Goal: Task Accomplishment & Management: Manage account settings

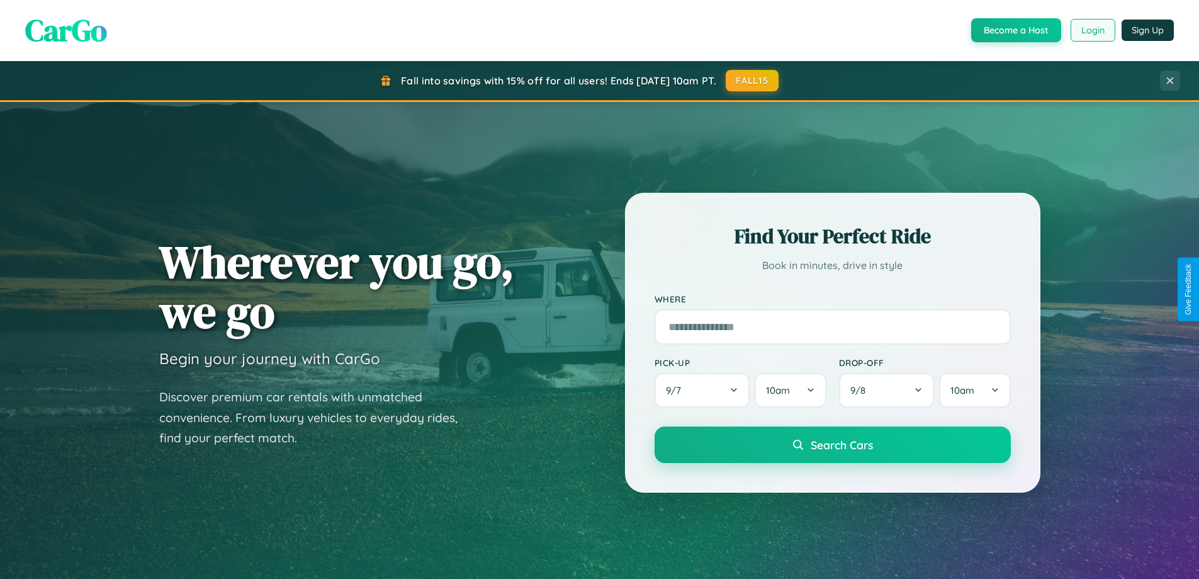
click at [1092, 30] on button "Login" at bounding box center [1093, 30] width 45 height 23
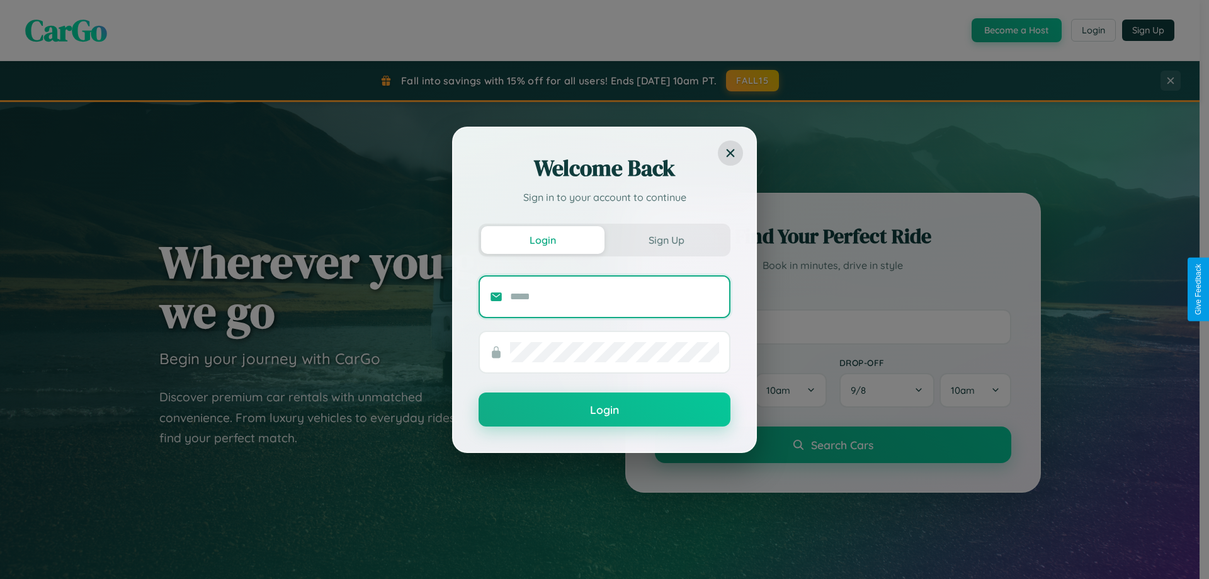
click at [614, 296] on input "text" at bounding box center [614, 296] width 209 height 20
type input "**********"
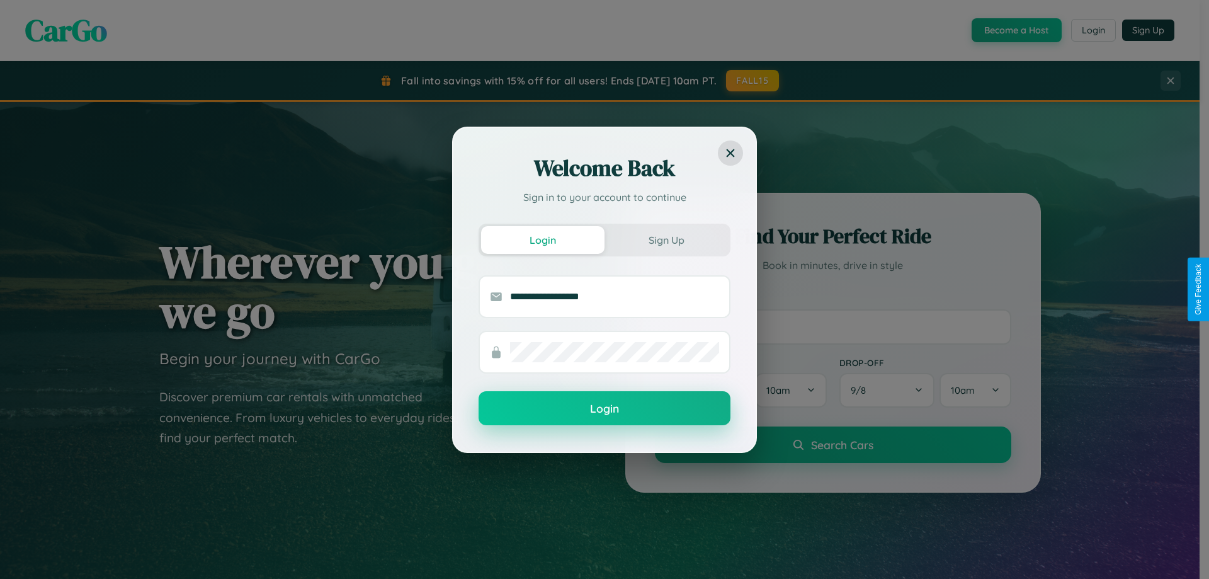
click at [604, 409] on button "Login" at bounding box center [604, 408] width 252 height 34
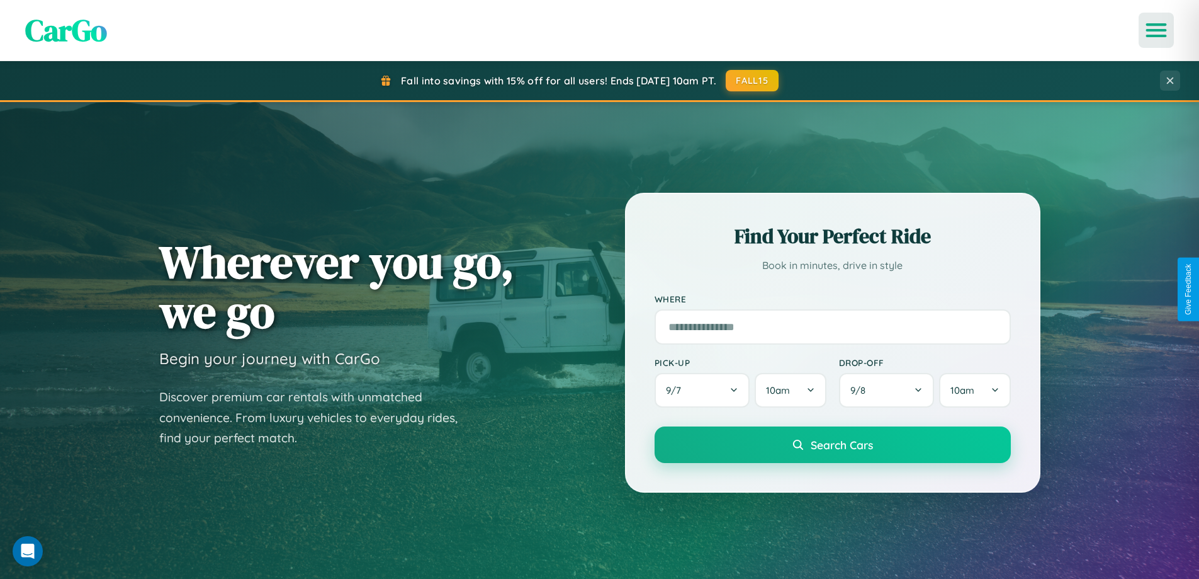
click at [1156, 30] on icon "Open menu" at bounding box center [1157, 30] width 18 height 11
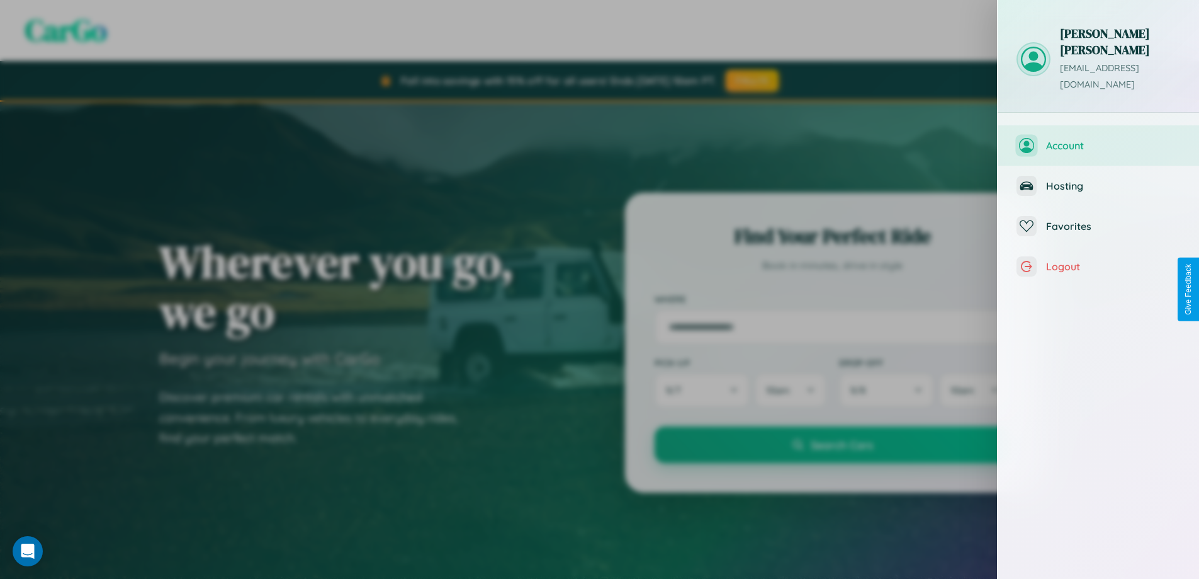
click at [1099, 139] on span "Account" at bounding box center [1113, 145] width 134 height 13
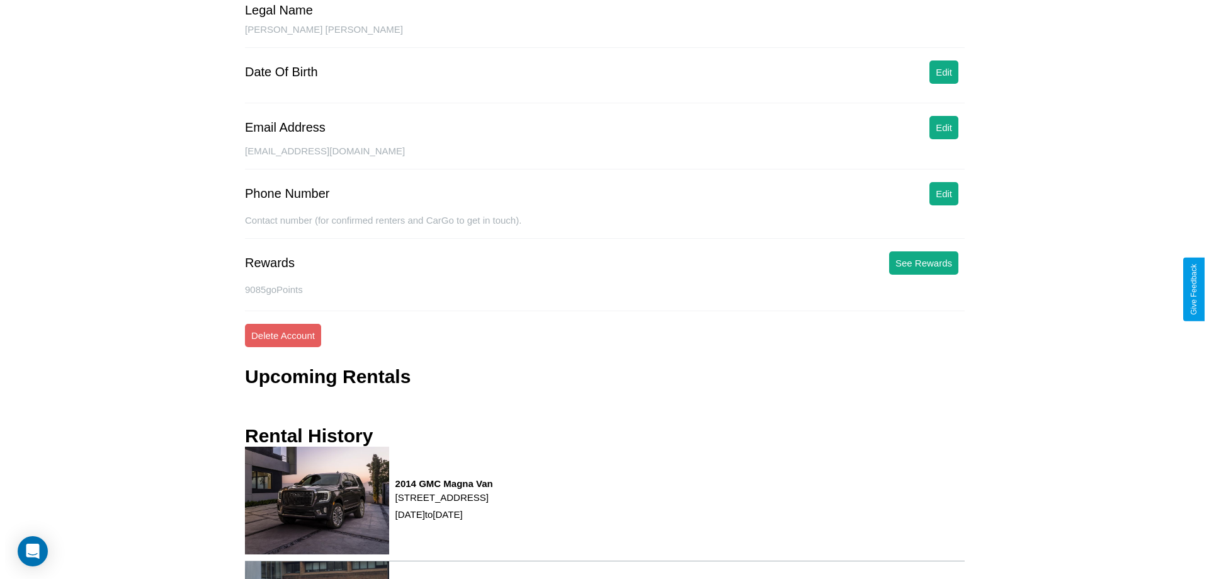
scroll to position [160, 0]
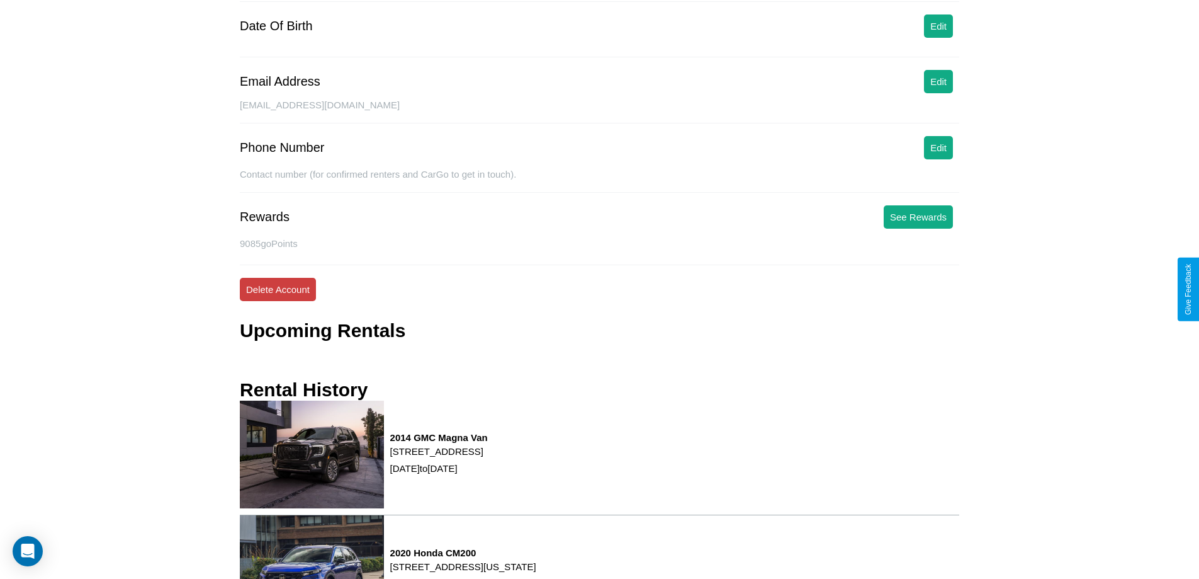
click at [278, 289] on button "Delete Account" at bounding box center [278, 289] width 76 height 23
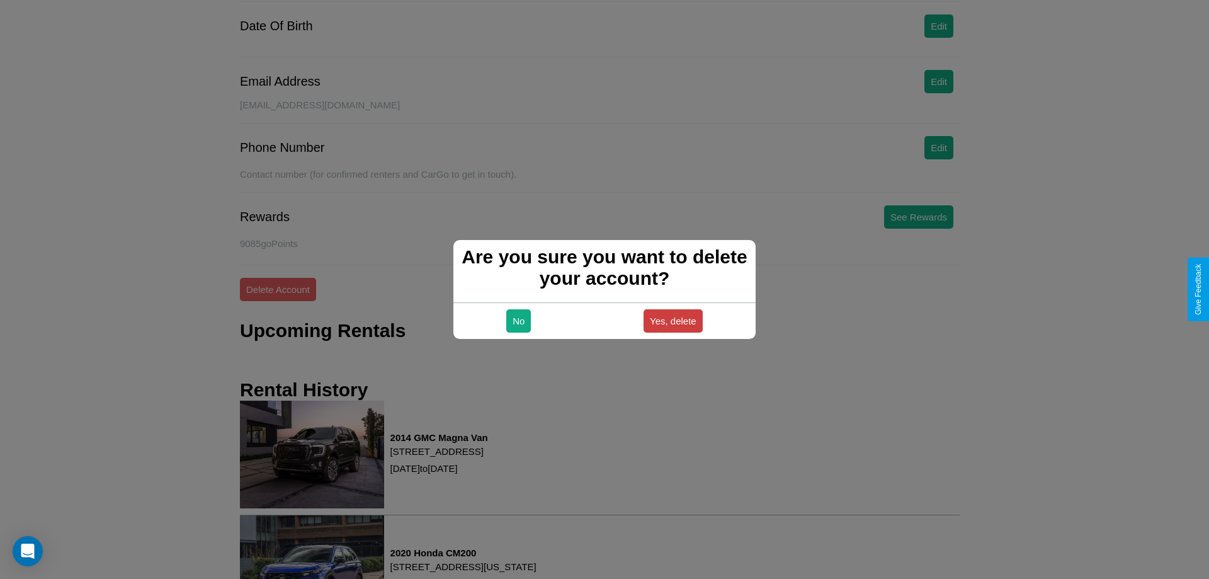
click at [672, 320] on button "Yes, delete" at bounding box center [672, 320] width 59 height 23
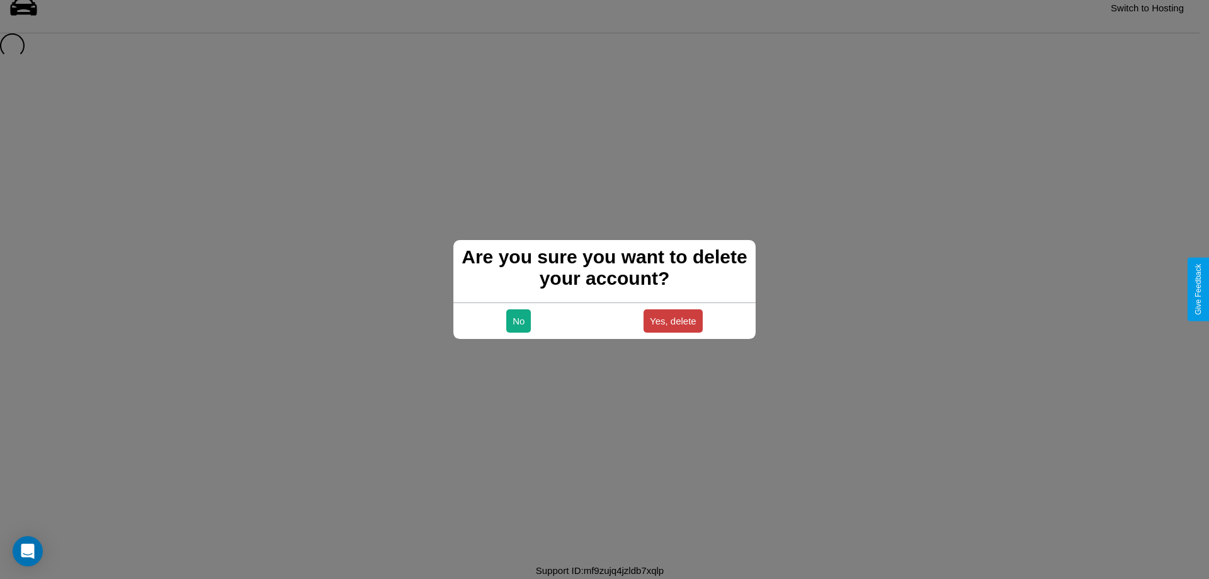
scroll to position [17, 0]
